Goal: Transaction & Acquisition: Purchase product/service

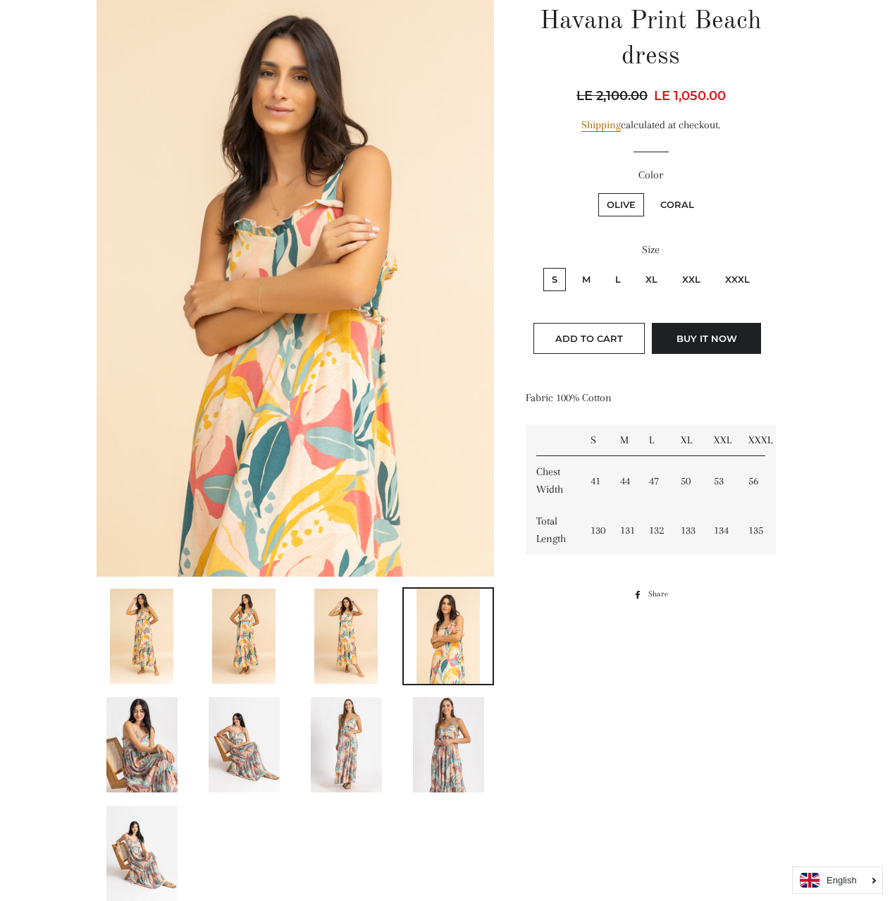
scroll to position [211, 0]
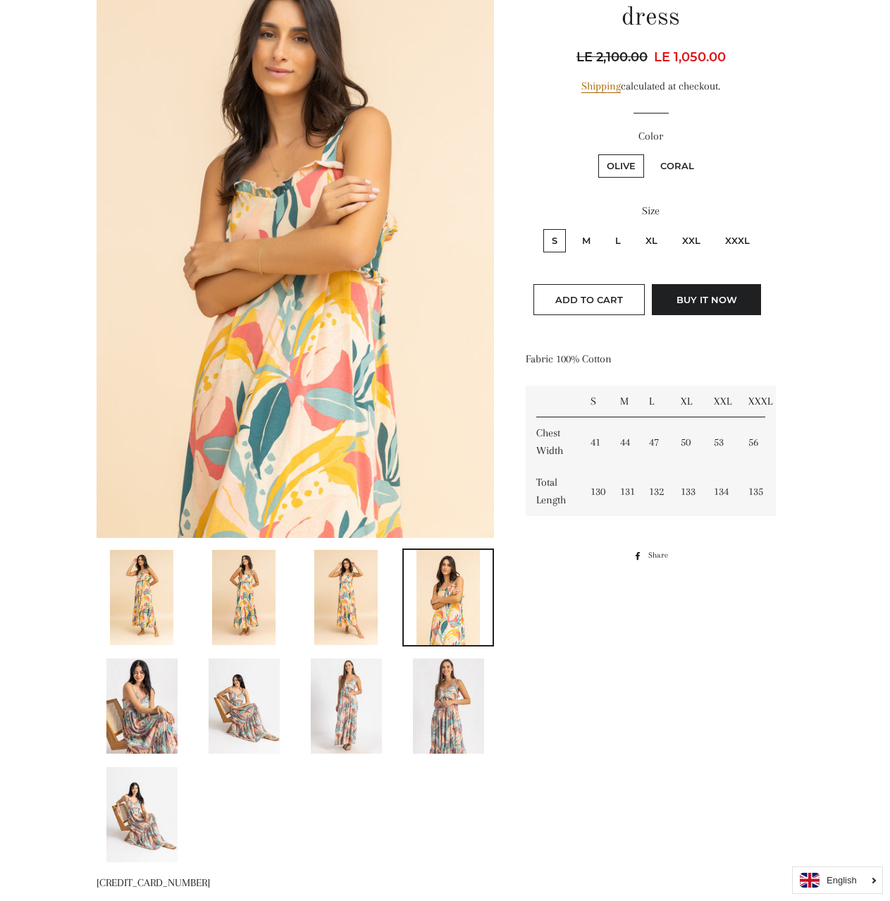
click at [347, 713] on img at bounding box center [346, 705] width 71 height 95
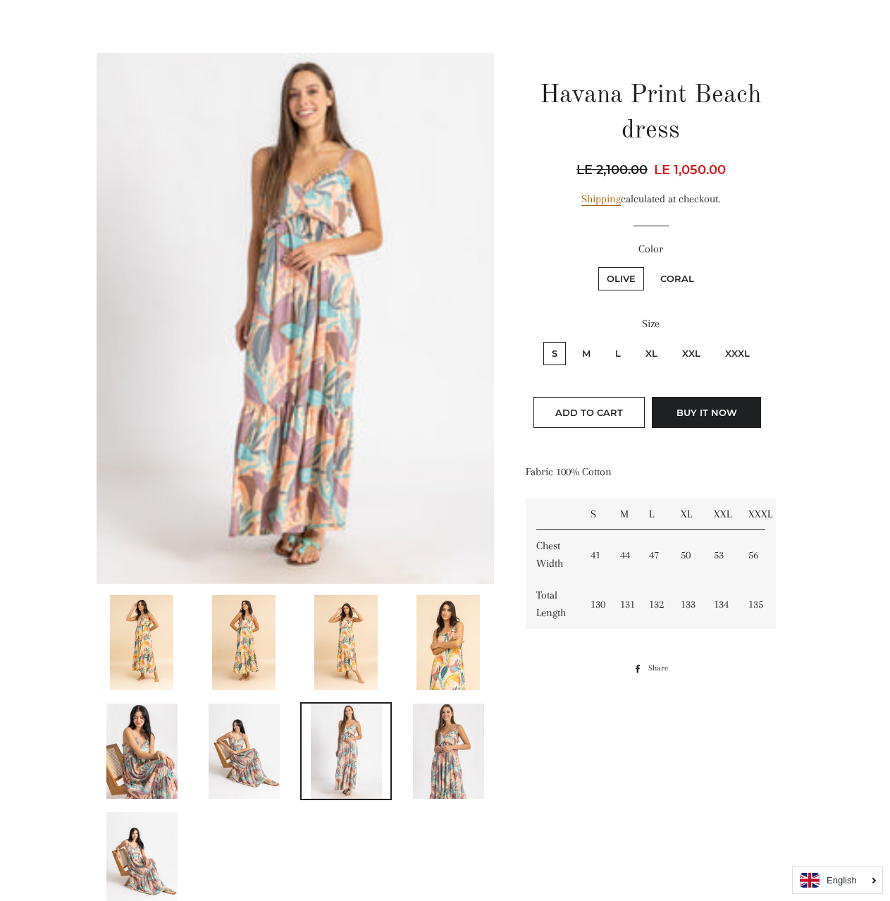
scroll to position [70, 0]
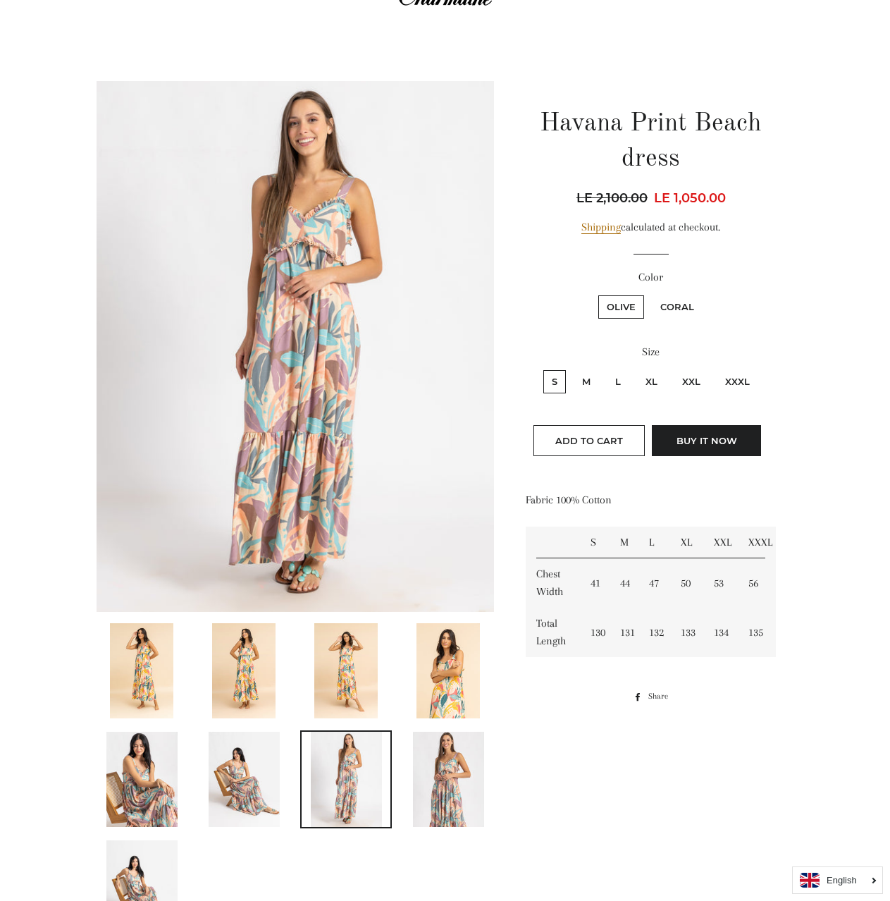
click at [252, 655] on img at bounding box center [243, 670] width 63 height 95
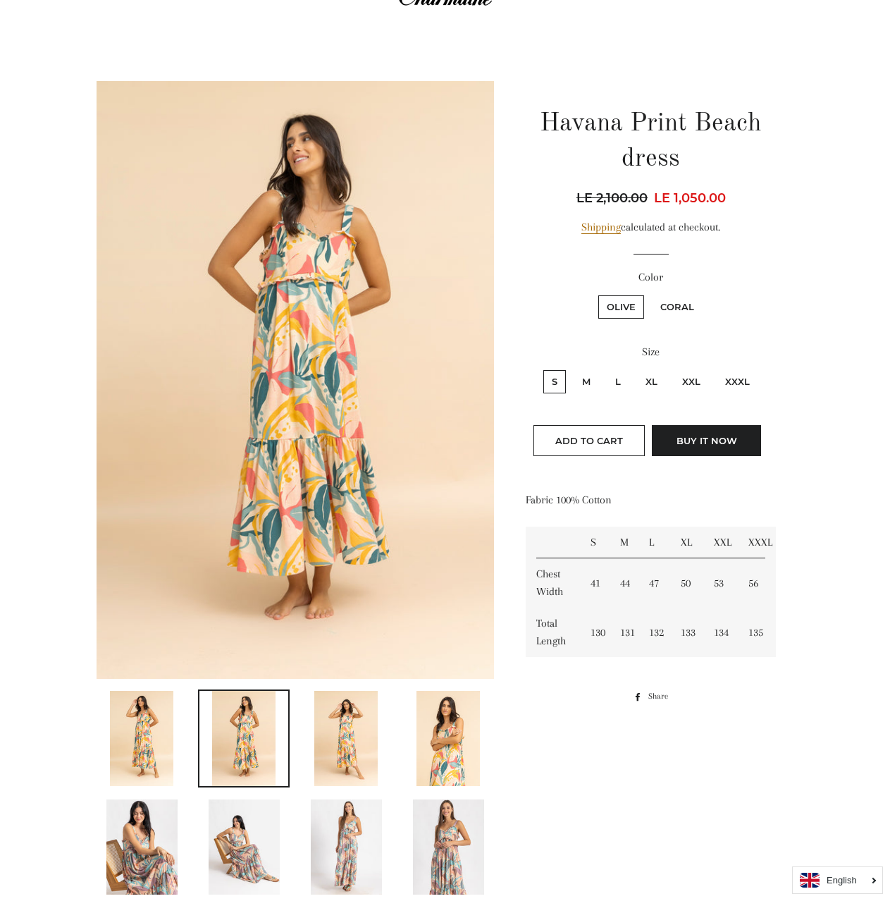
click at [731, 383] on label "XXXL" at bounding box center [738, 381] width 42 height 23
click at [715, 369] on input "XXXL" at bounding box center [715, 368] width 1 height 1
radio input "true"
click at [694, 374] on label "XXL" at bounding box center [691, 381] width 35 height 23
click at [672, 369] on input "XXL" at bounding box center [672, 368] width 1 height 1
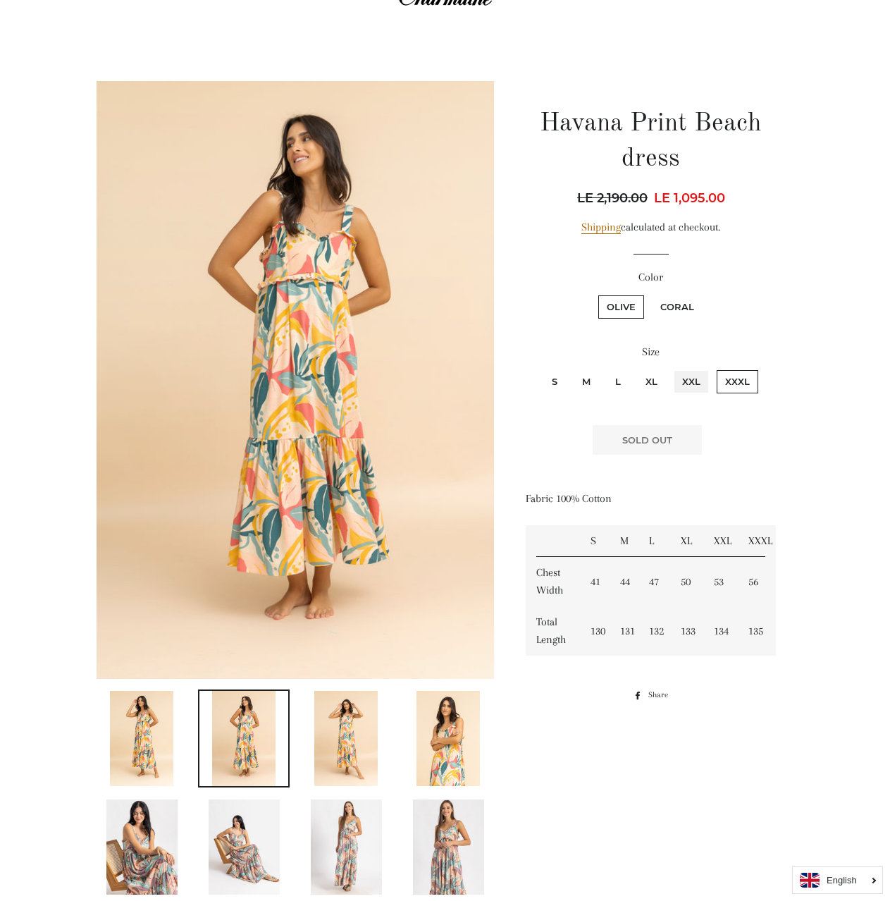
radio input "true"
click at [735, 379] on label "XXXL" at bounding box center [738, 381] width 42 height 23
click at [715, 369] on input "XXXL" at bounding box center [715, 368] width 1 height 1
radio input "true"
click at [692, 376] on label "XXL" at bounding box center [691, 381] width 35 height 23
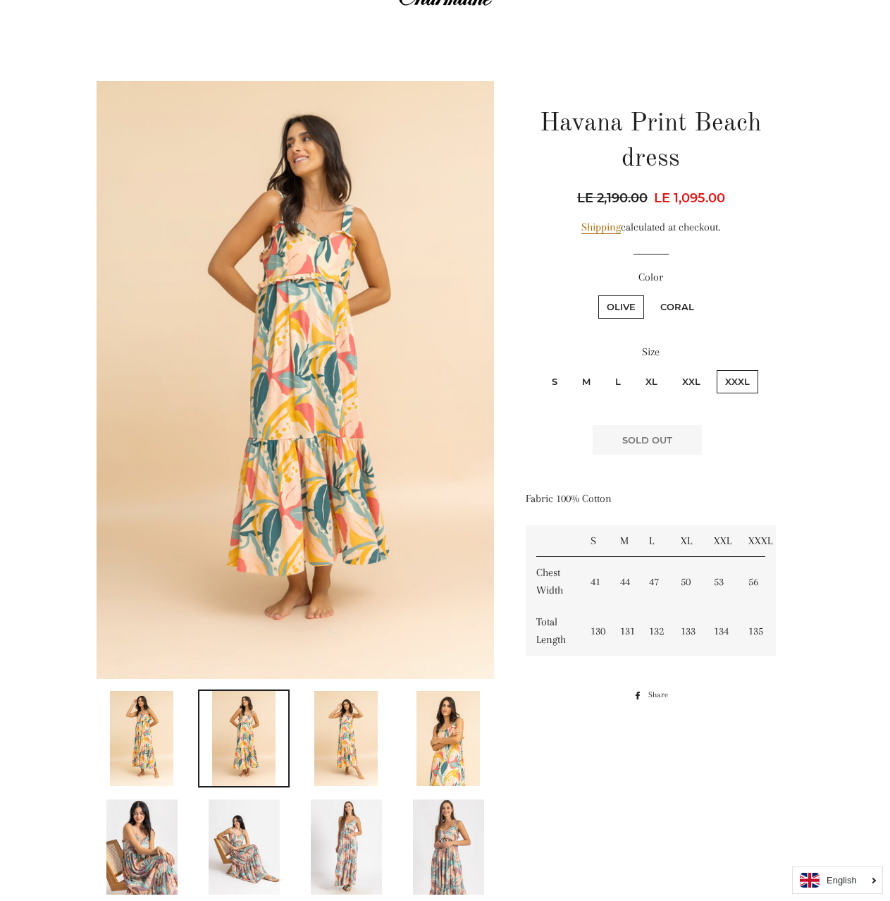
click at [672, 369] on input "XXL" at bounding box center [672, 368] width 1 height 1
radio input "true"
click at [639, 379] on label "XL" at bounding box center [651, 381] width 29 height 23
click at [636, 369] on input "XL" at bounding box center [635, 368] width 1 height 1
radio input "true"
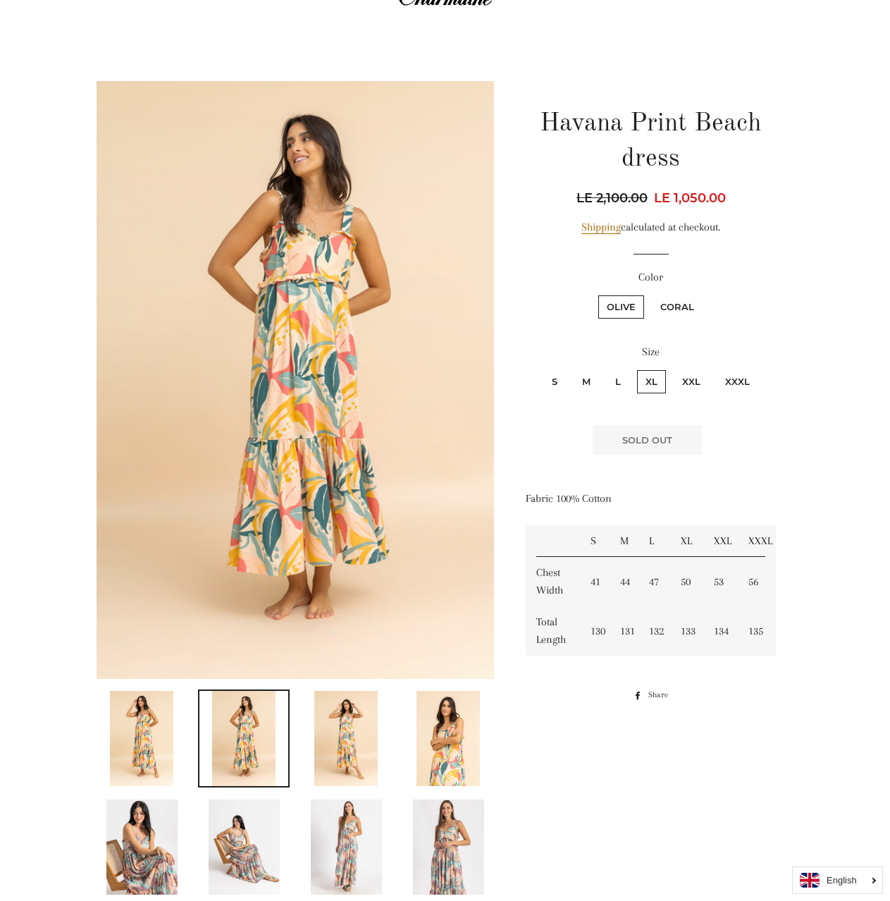
click at [581, 384] on label "M" at bounding box center [586, 381] width 25 height 23
click at [572, 369] on input "M" at bounding box center [572, 368] width 1 height 1
radio input "true"
click at [544, 382] on label "S" at bounding box center [554, 381] width 23 height 23
click at [542, 369] on input "S" at bounding box center [541, 368] width 1 height 1
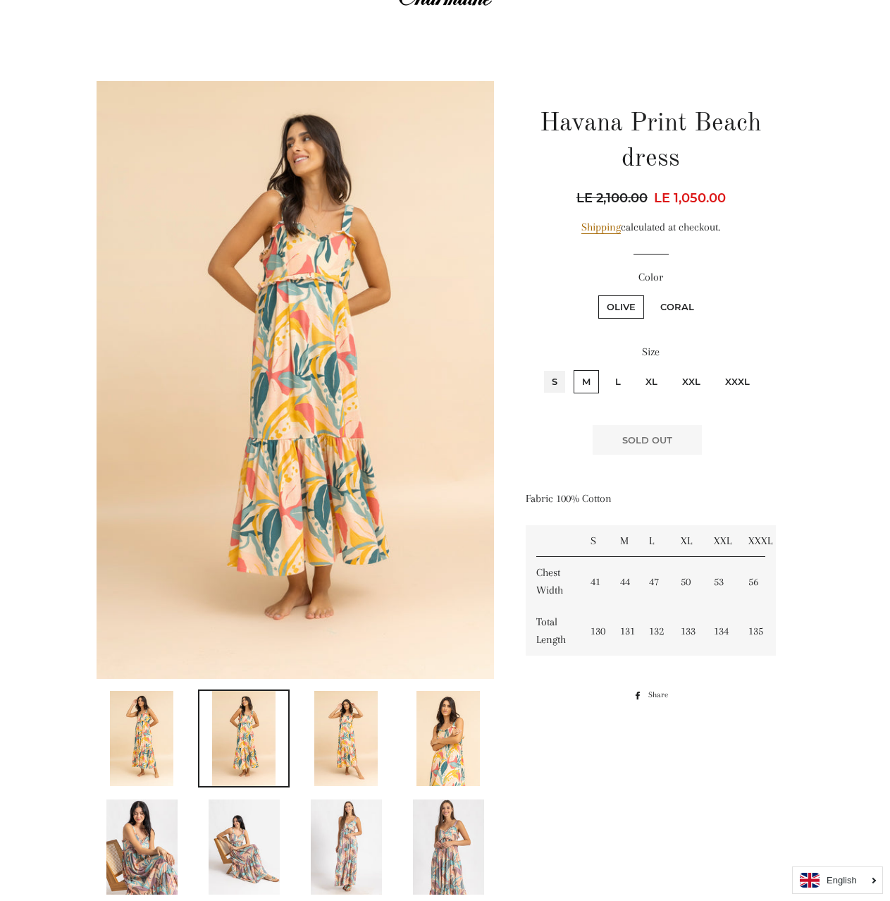
radio input "true"
